Goal: Task Accomplishment & Management: Complete application form

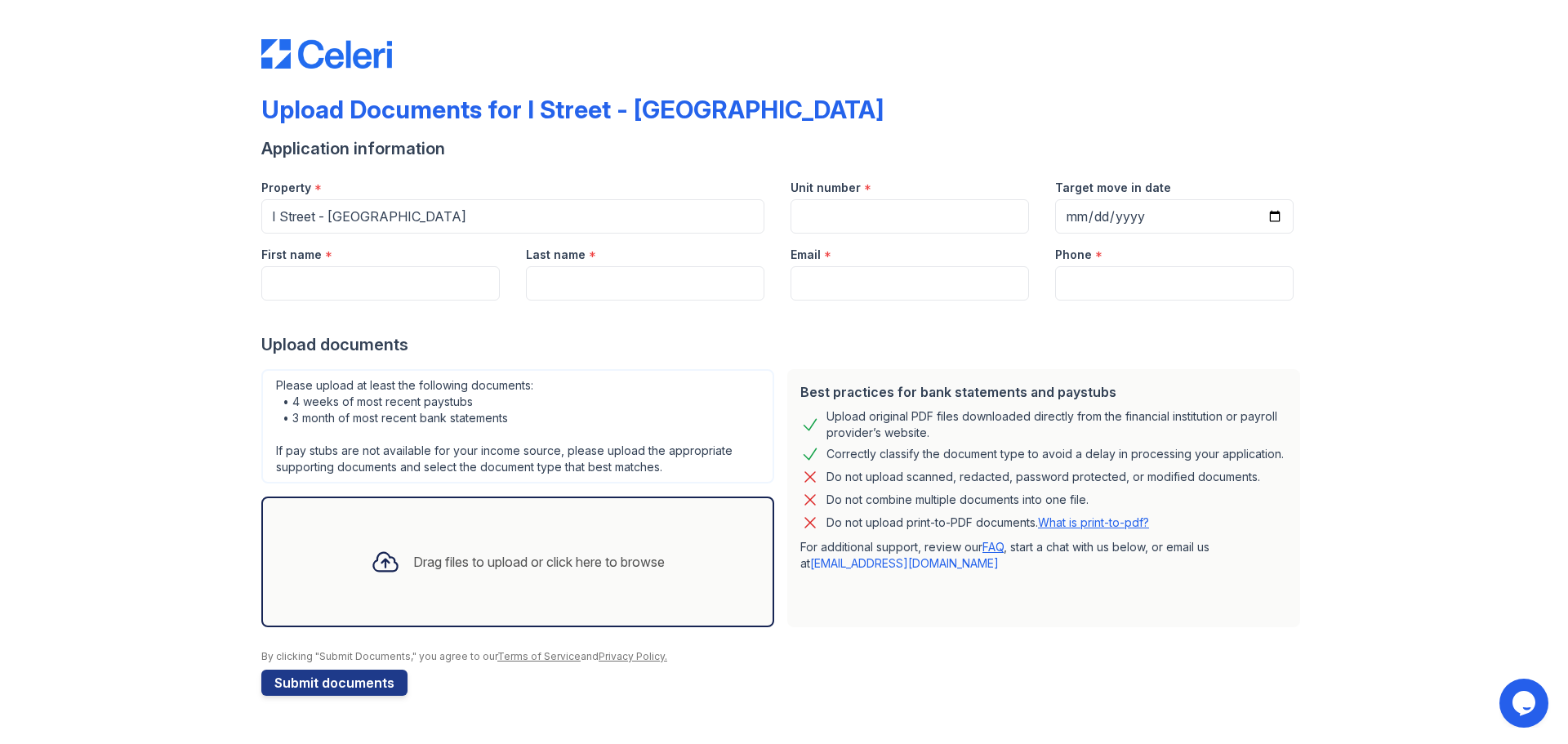
drag, startPoint x: 271, startPoint y: 306, endPoint x: 289, endPoint y: 292, distance: 22.8
click at [272, 303] on div at bounding box center [784, 317] width 1045 height 33
click at [302, 286] on input "First name" at bounding box center [380, 283] width 238 height 34
type input "[PERSON_NAME]"
click at [548, 283] on input "Last name" at bounding box center [645, 283] width 238 height 34
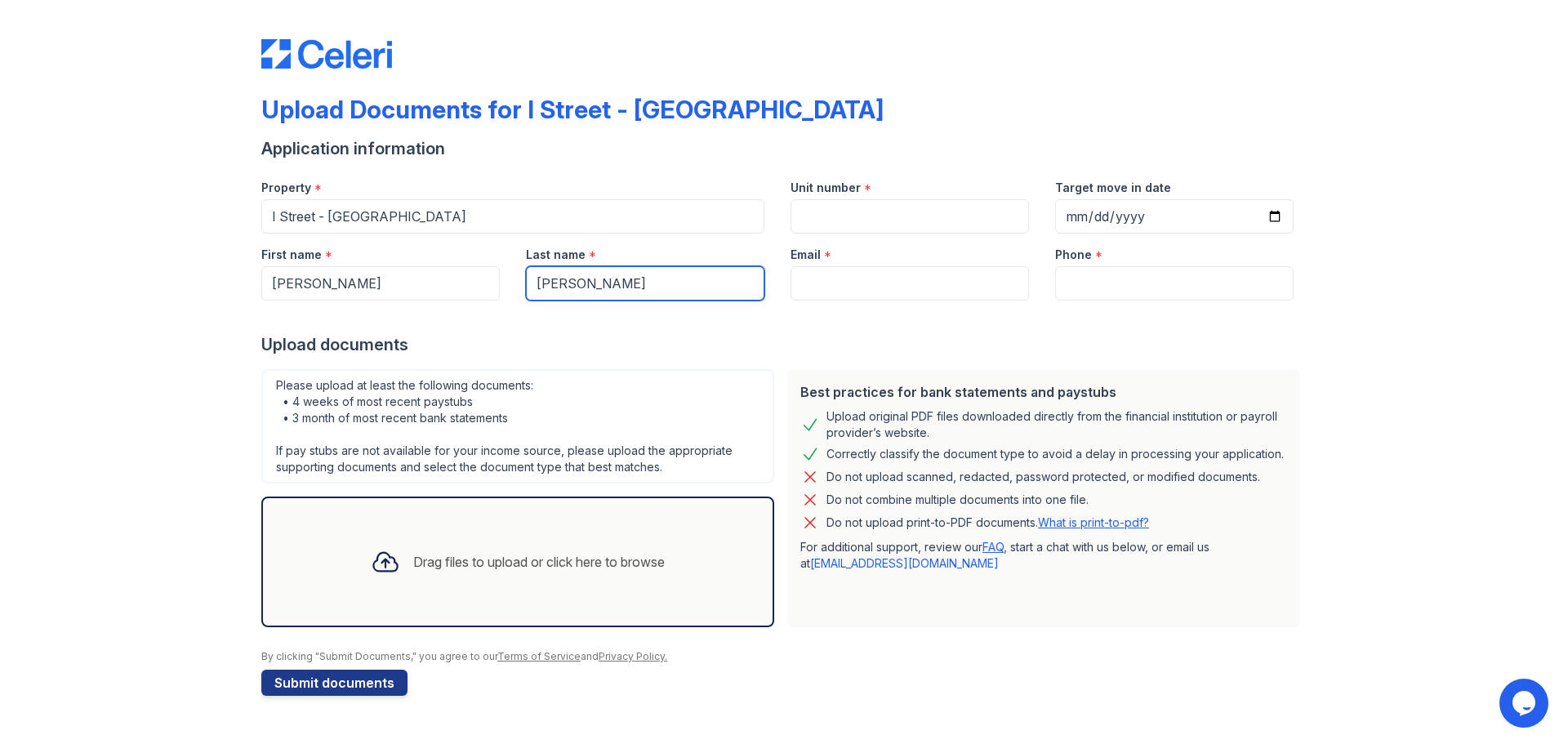
type input "[PERSON_NAME]"
paste input "[PHONE_NUMBER]"
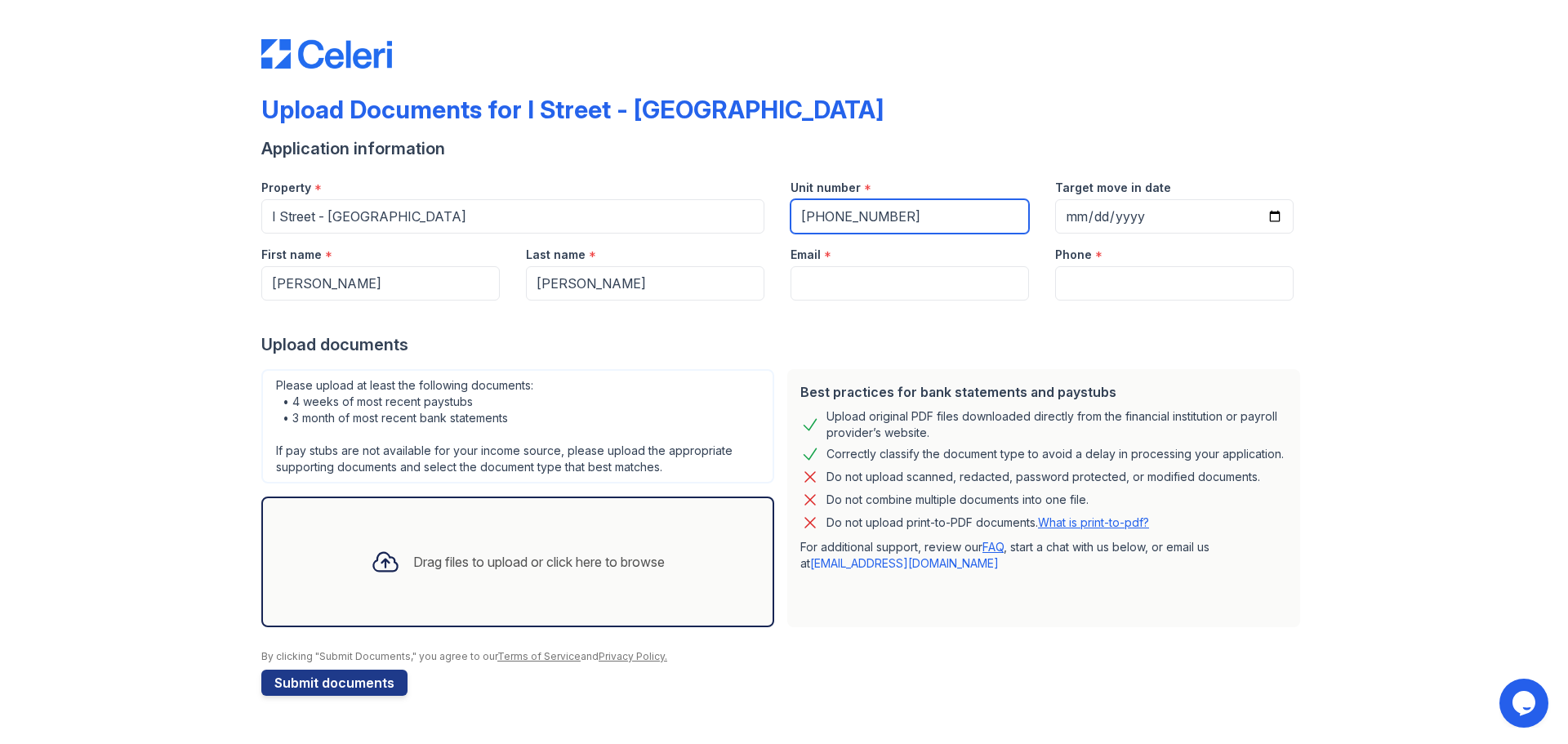
type input "[PHONE_NUMBER]"
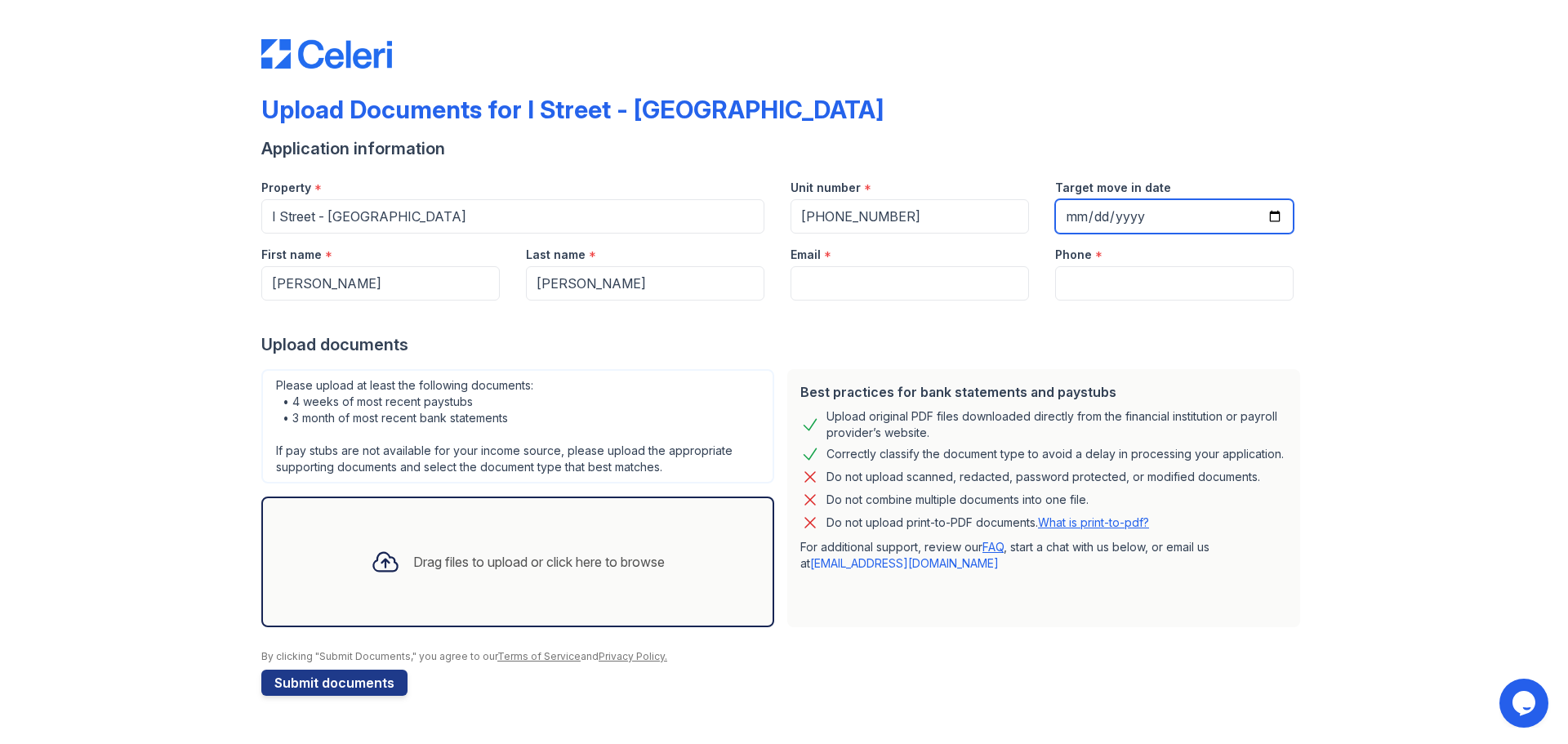
click at [1269, 215] on input "Target move in date" at bounding box center [1174, 217] width 238 height 34
type input "[DATE]"
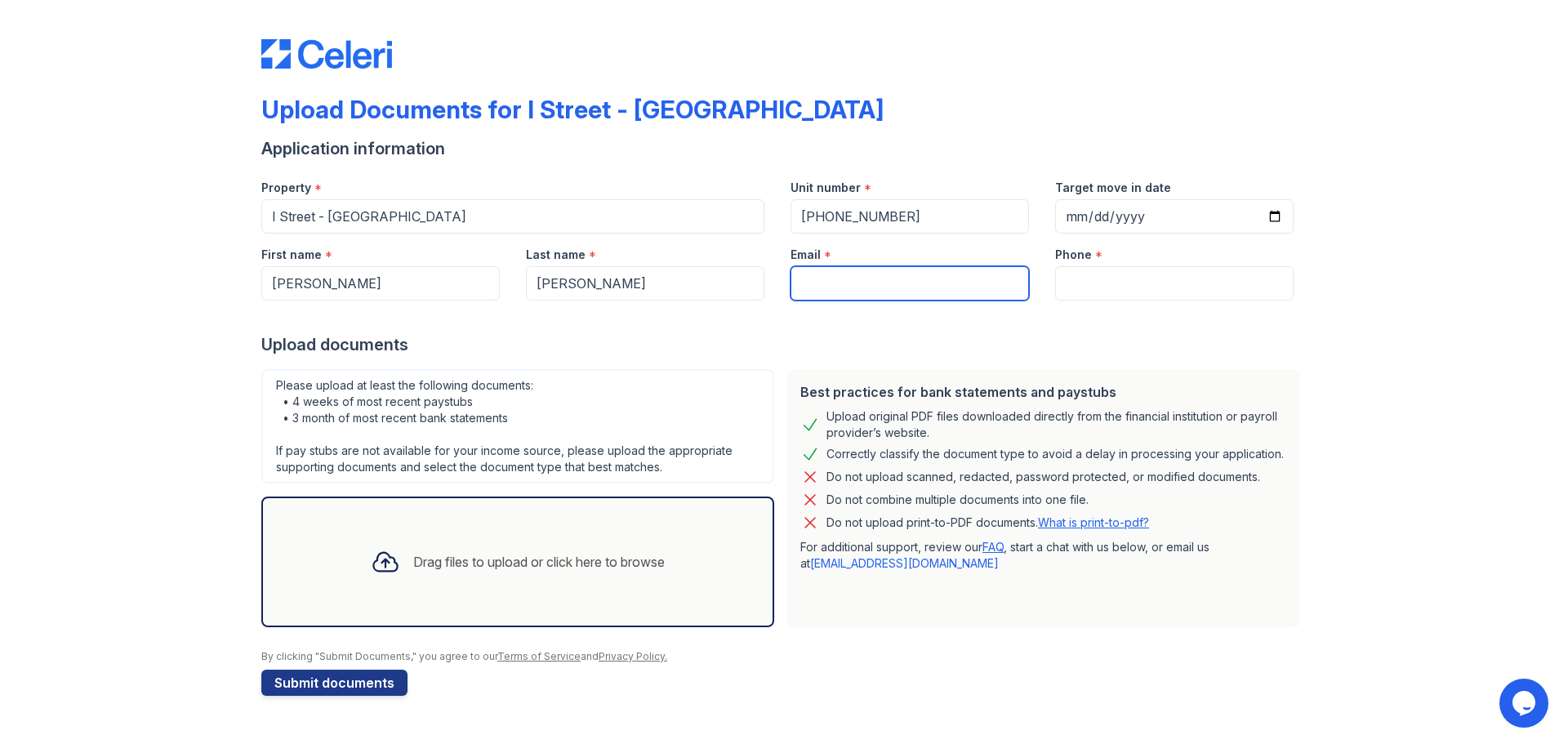
paste input "[PERSON_NAME][EMAIL_ADDRESS][DOMAIN_NAME]"
type input "[PERSON_NAME][EMAIL_ADDRESS][DOMAIN_NAME]"
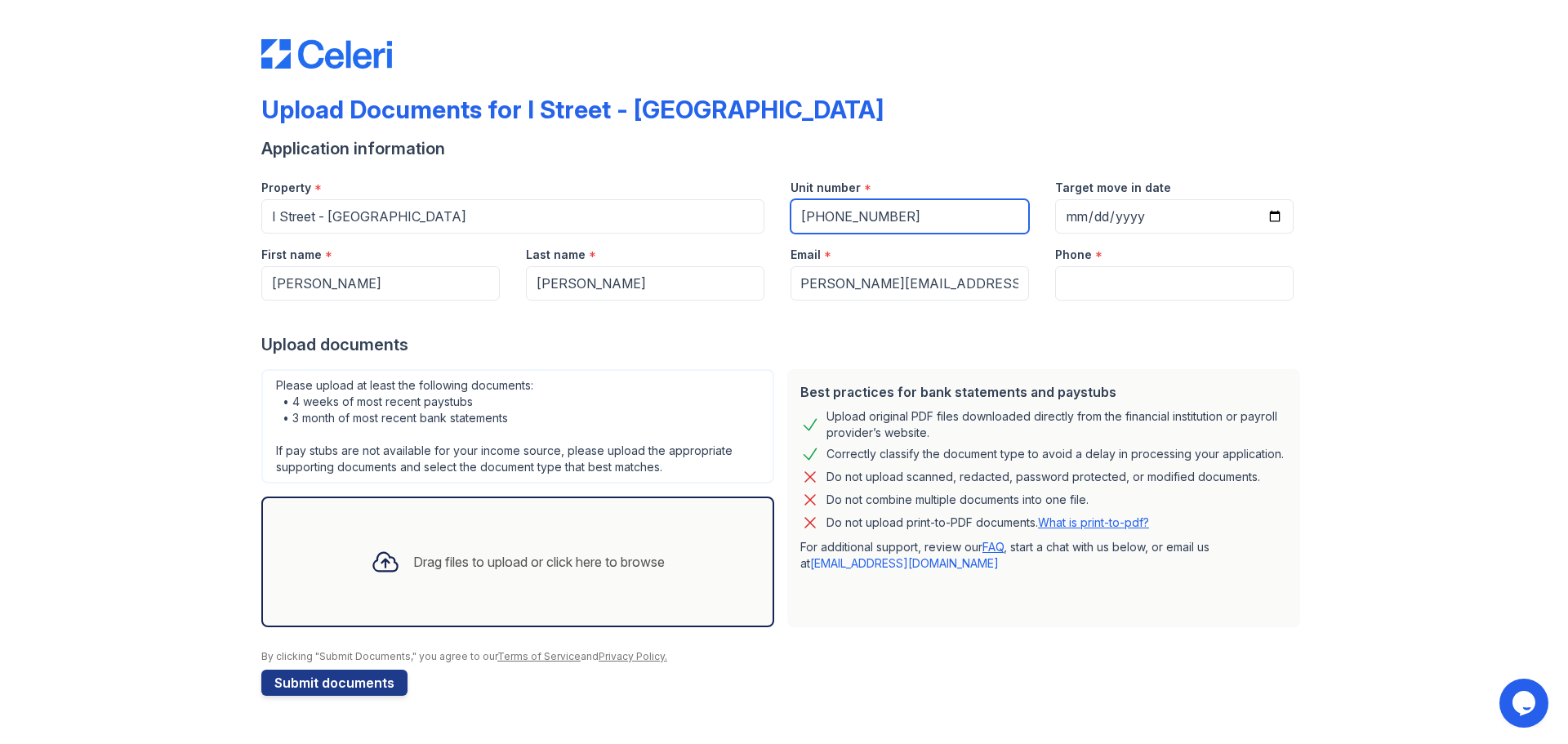
scroll to position [0, 0]
drag, startPoint x: 931, startPoint y: 202, endPoint x: 794, endPoint y: 218, distance: 137.9
click at [794, 218] on input "[PHONE_NUMBER]" at bounding box center [909, 217] width 238 height 34
click at [1138, 265] on div "Phone *" at bounding box center [1174, 250] width 238 height 33
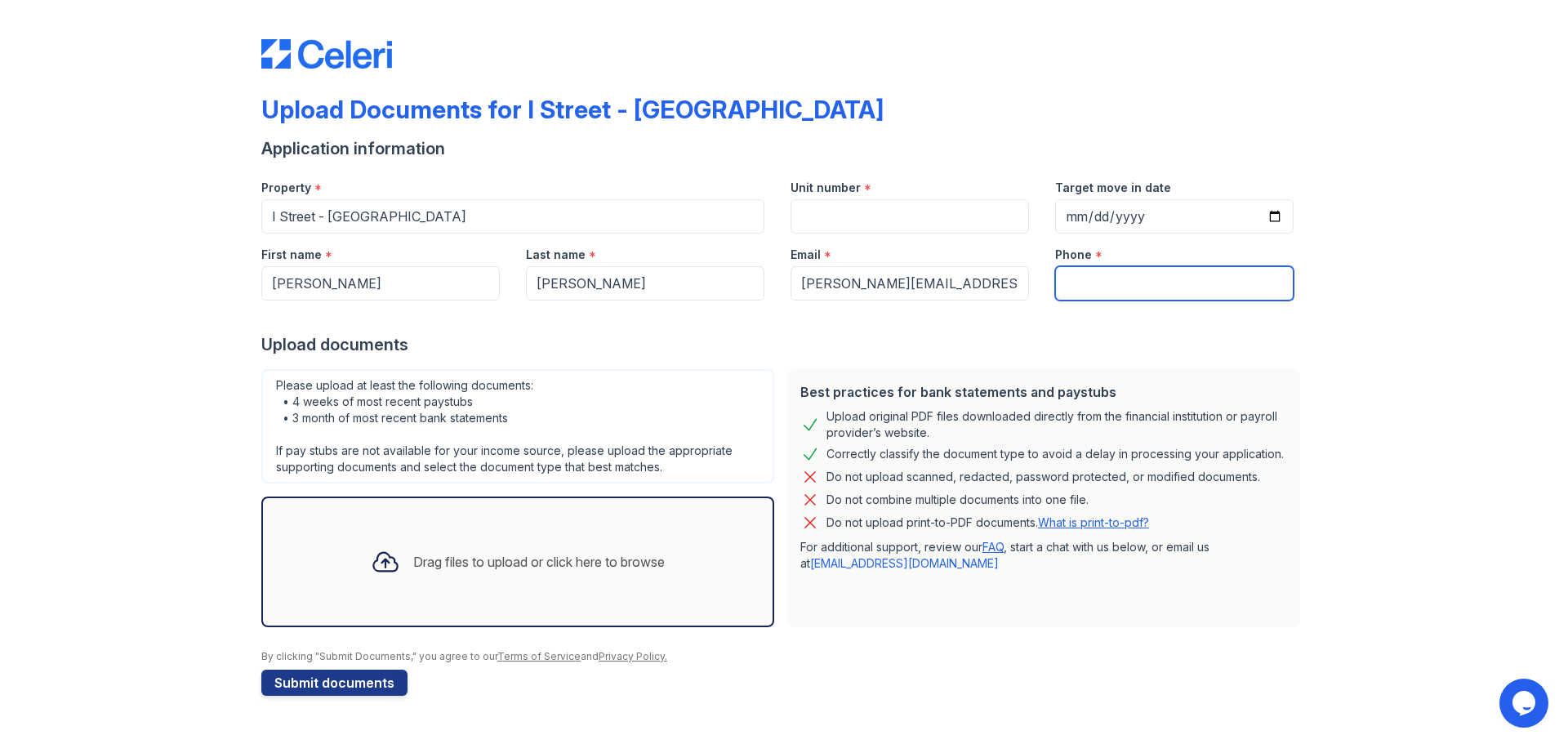
click at [1134, 276] on input "Phone" at bounding box center [1174, 283] width 238 height 34
paste input "[PHONE_NUMBER]"
type input "[PHONE_NUMBER]"
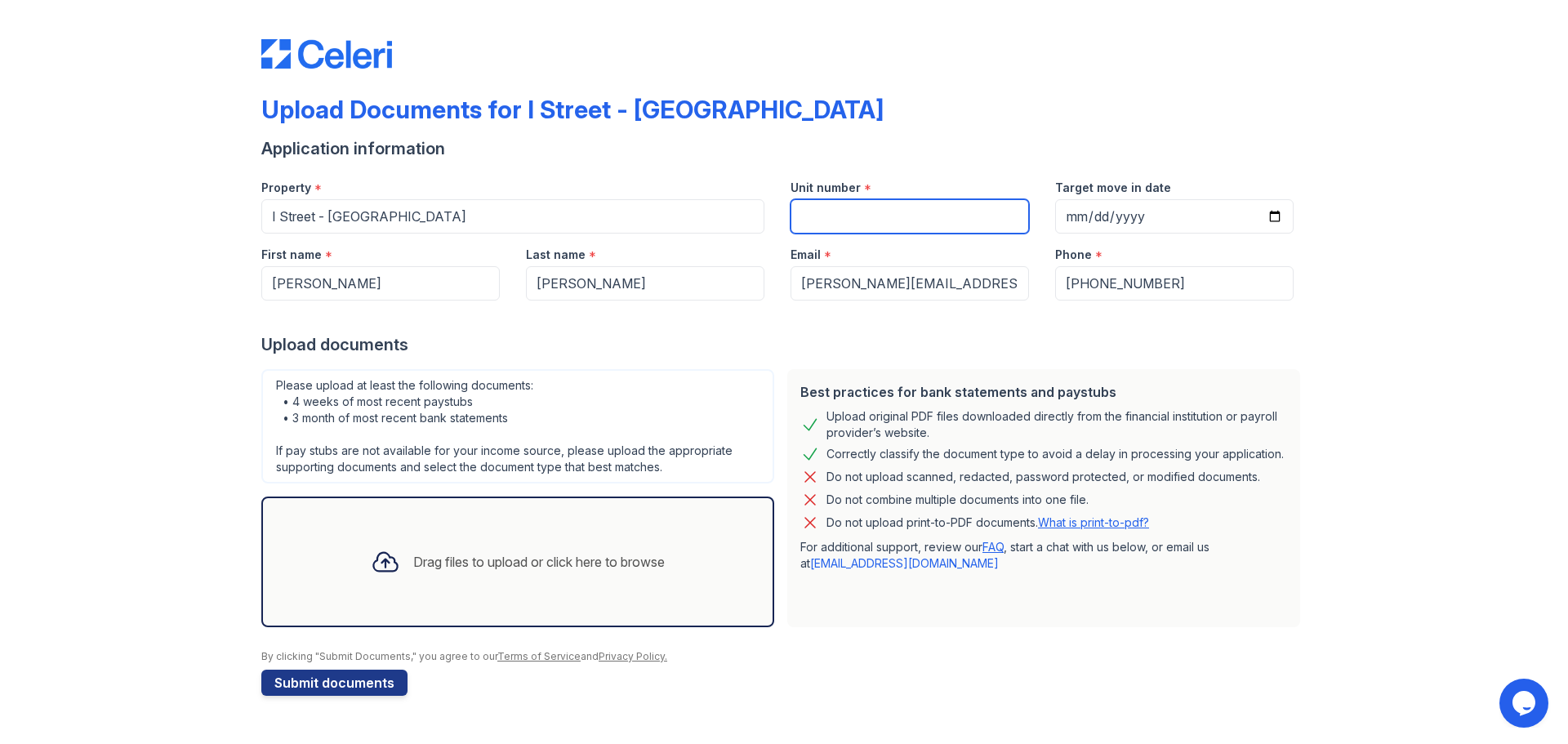
click at [938, 212] on input "Unit number" at bounding box center [909, 217] width 238 height 34
type input "3"
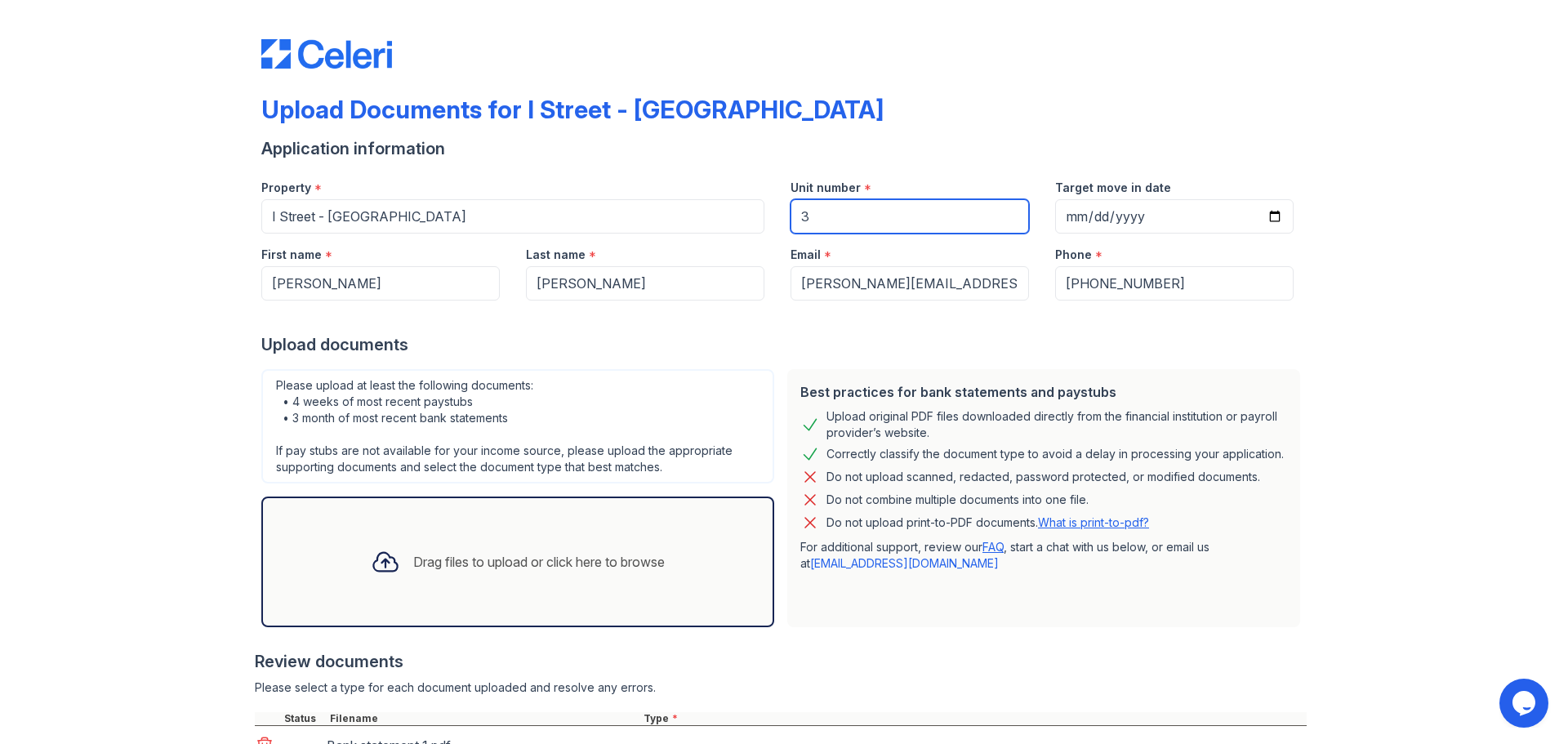
scroll to position [133, 0]
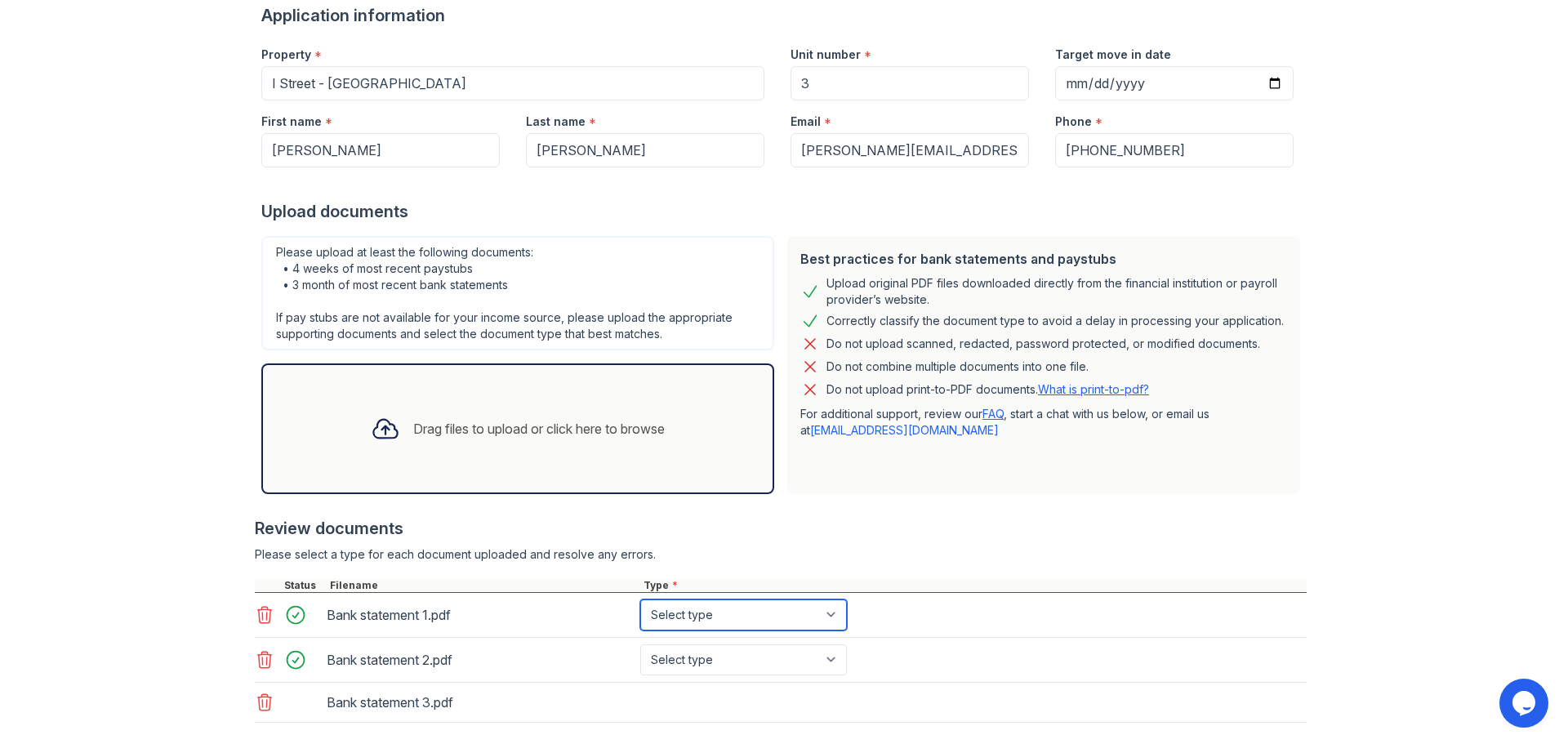
click at [821, 605] on select "Select type Paystub Bank Statement Offer Letter Tax Documents Benefit Award Let…" at bounding box center [743, 614] width 206 height 31
select select "bank_statement"
click at [640, 599] on select "Select type Paystub Bank Statement Offer Letter Tax Documents Benefit Award Let…" at bounding box center [743, 614] width 206 height 31
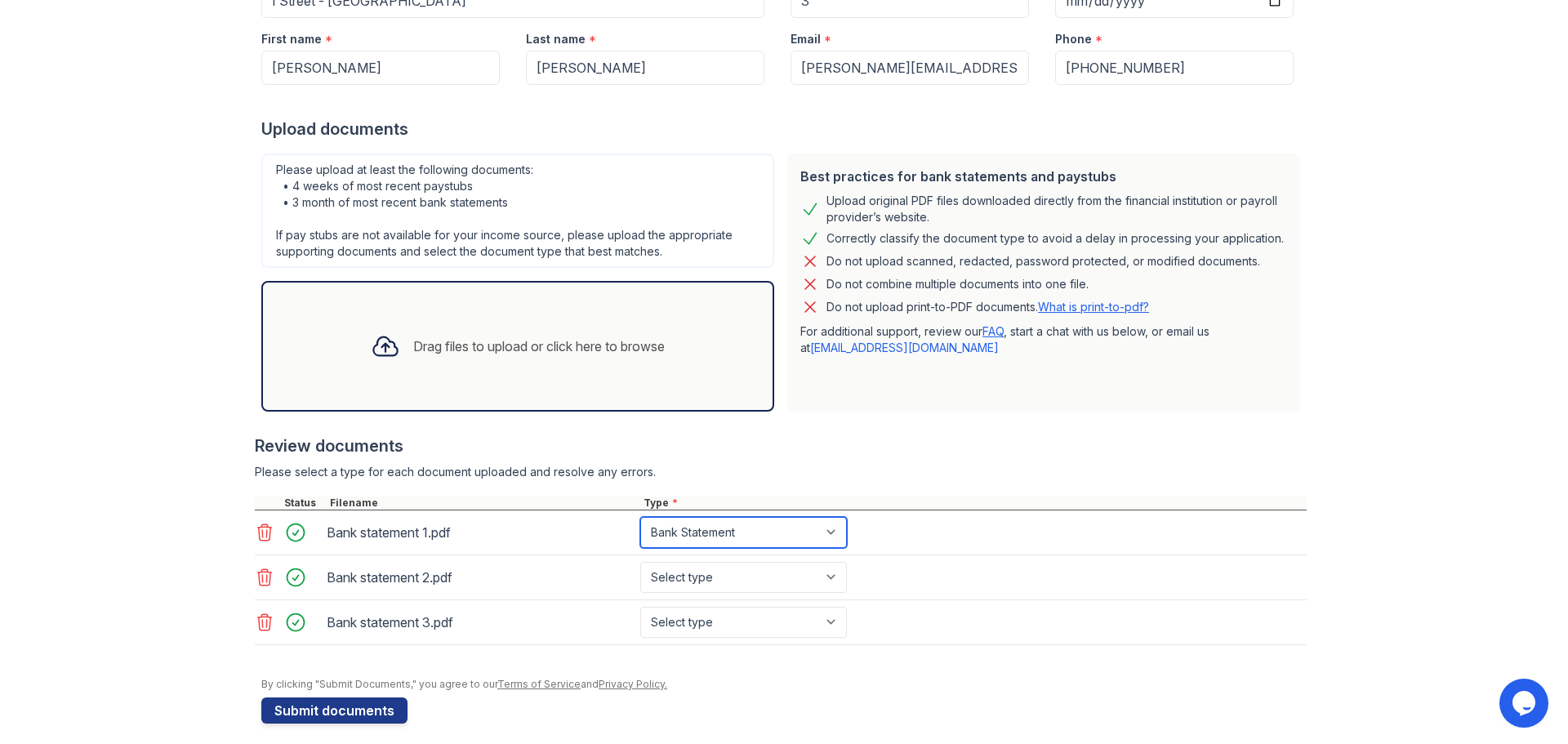
scroll to position [228, 0]
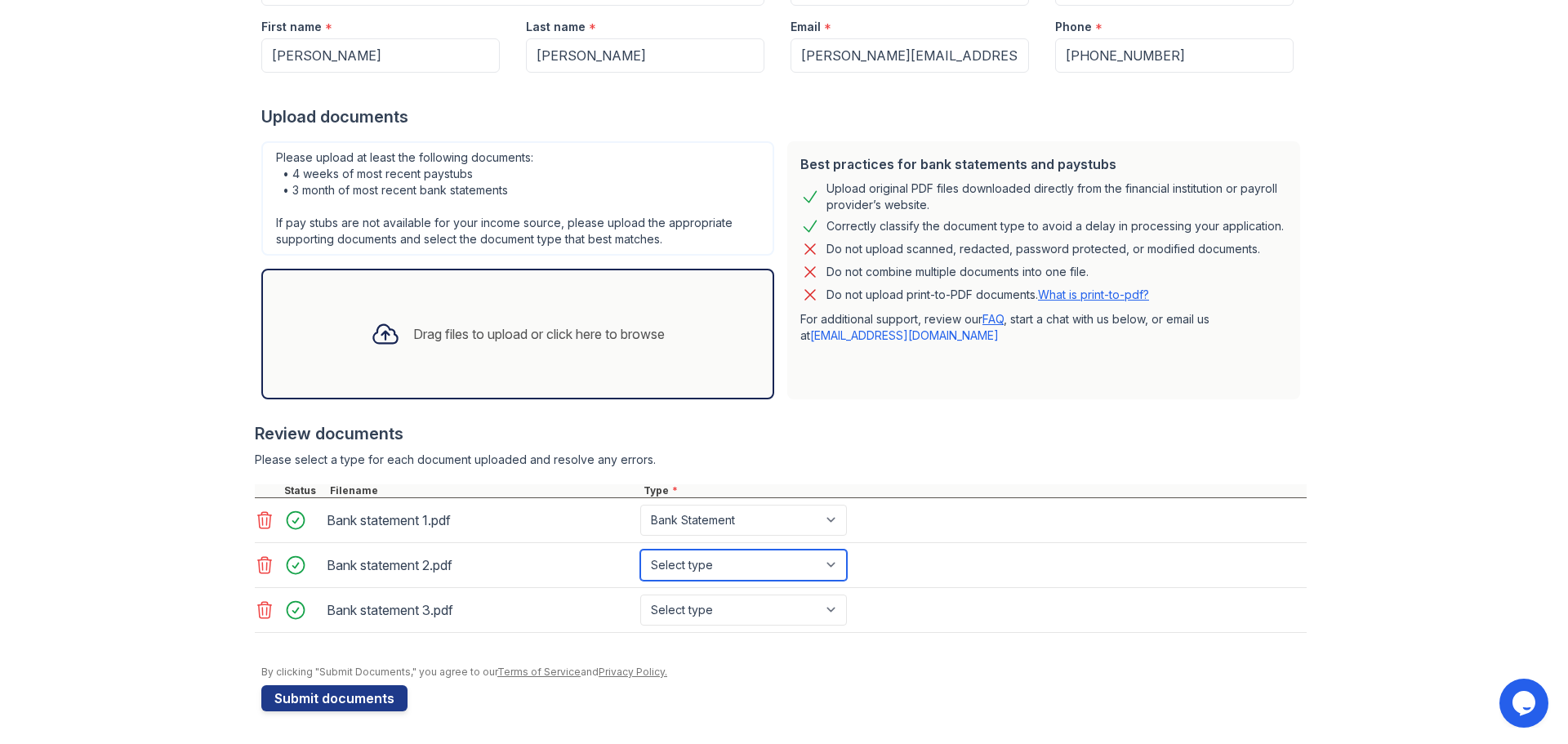
drag, startPoint x: 787, startPoint y: 564, endPoint x: 801, endPoint y: 558, distance: 15.2
click at [787, 564] on select "Select type Paystub Bank Statement Offer Letter Tax Documents Benefit Award Let…" at bounding box center [743, 565] width 206 height 31
select select "bank_statement"
click at [640, 550] on select "Select type Paystub Bank Statement Offer Letter Tax Documents Benefit Award Let…" at bounding box center [743, 565] width 206 height 31
drag, startPoint x: 766, startPoint y: 607, endPoint x: 797, endPoint y: 596, distance: 32.9
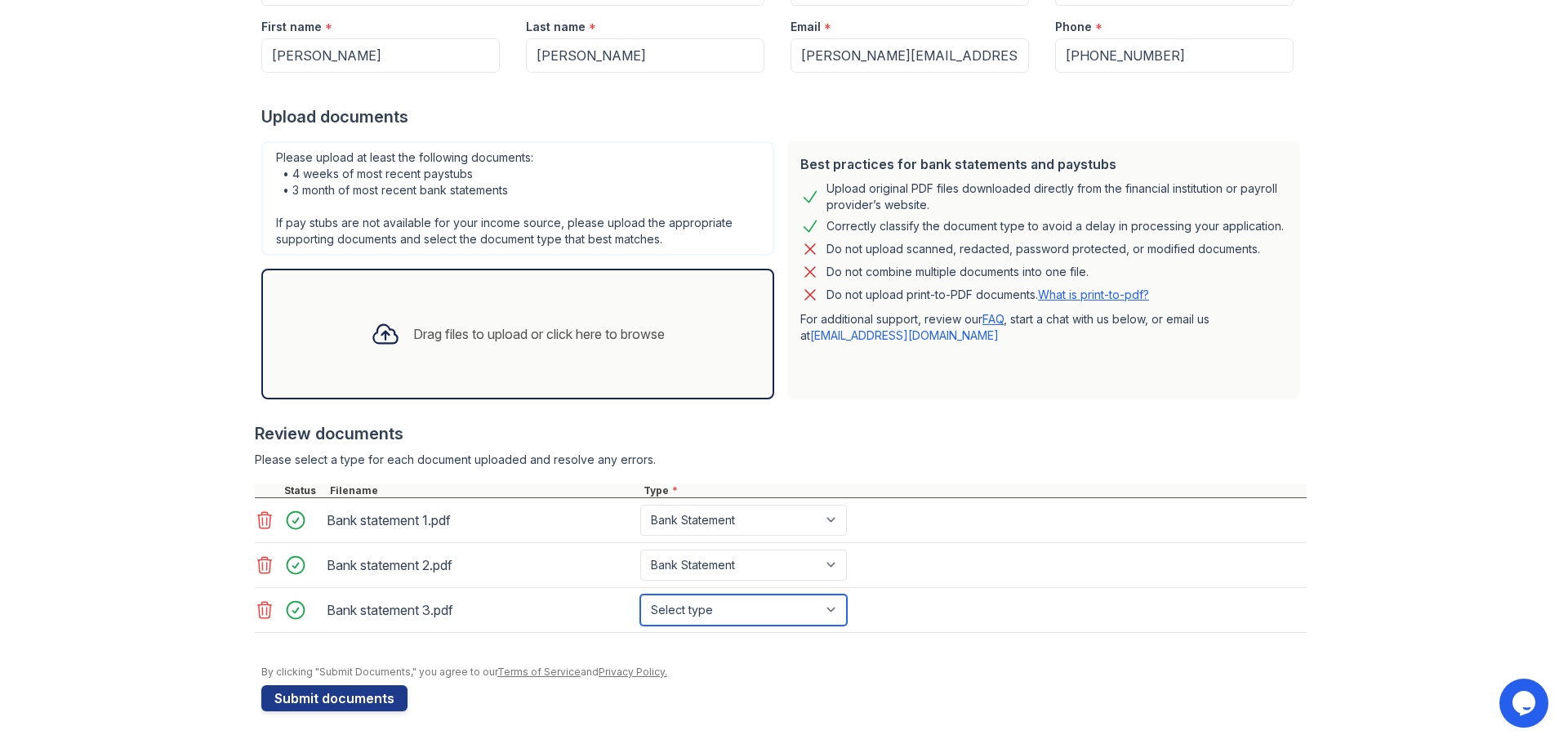
click at [766, 607] on select "Select type Paystub Bank Statement Offer Letter Tax Documents Benefit Award Let…" at bounding box center [743, 610] width 206 height 31
select select "bank_statement"
click at [640, 594] on select "Select type Paystub Bank Statement Offer Letter Tax Documents Benefit Award Let…" at bounding box center [743, 610] width 206 height 31
click at [372, 693] on button "Submit documents" at bounding box center [334, 699] width 146 height 27
